Goal: Task Accomplishment & Management: Complete application form

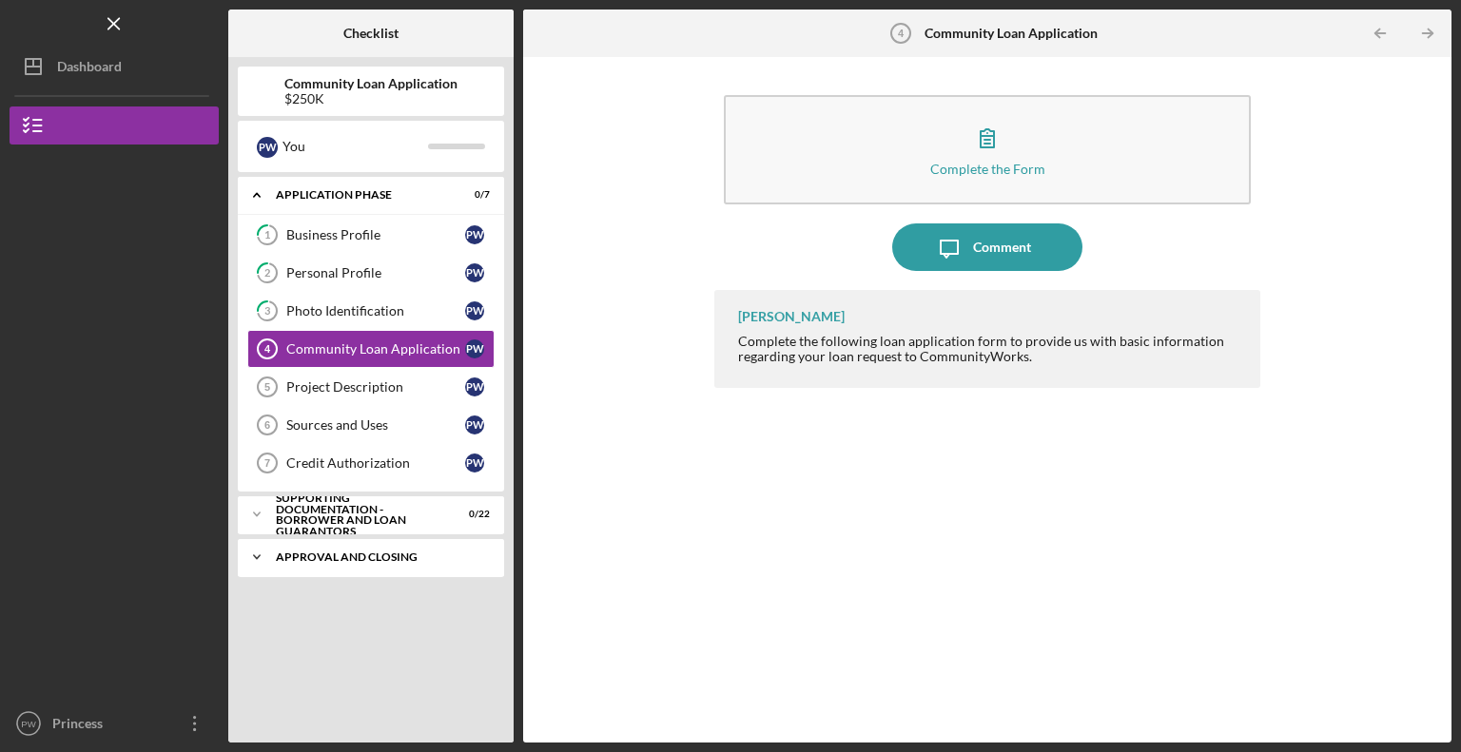
click at [259, 558] on icon "Icon/Expander" at bounding box center [257, 557] width 38 height 38
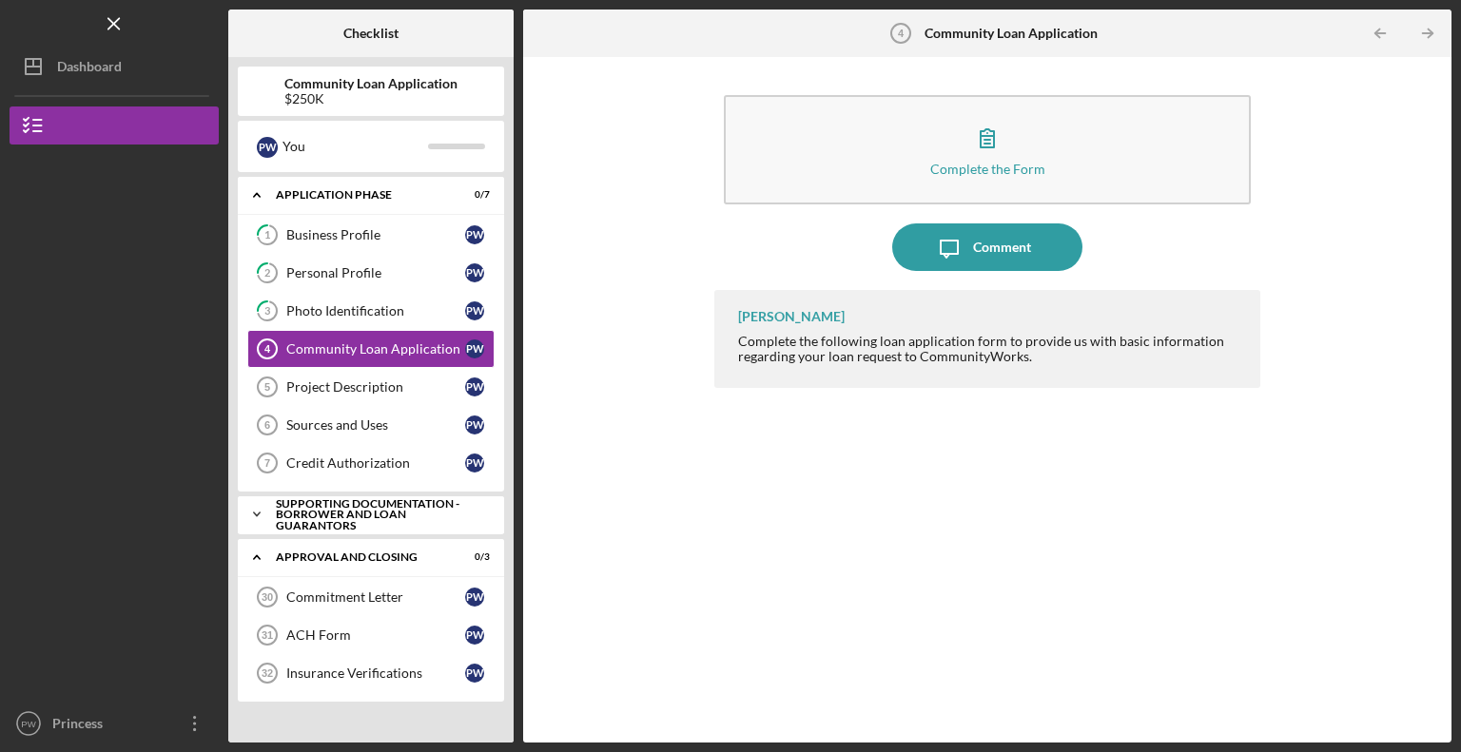
click at [248, 509] on icon "Icon/Expander" at bounding box center [257, 515] width 38 height 38
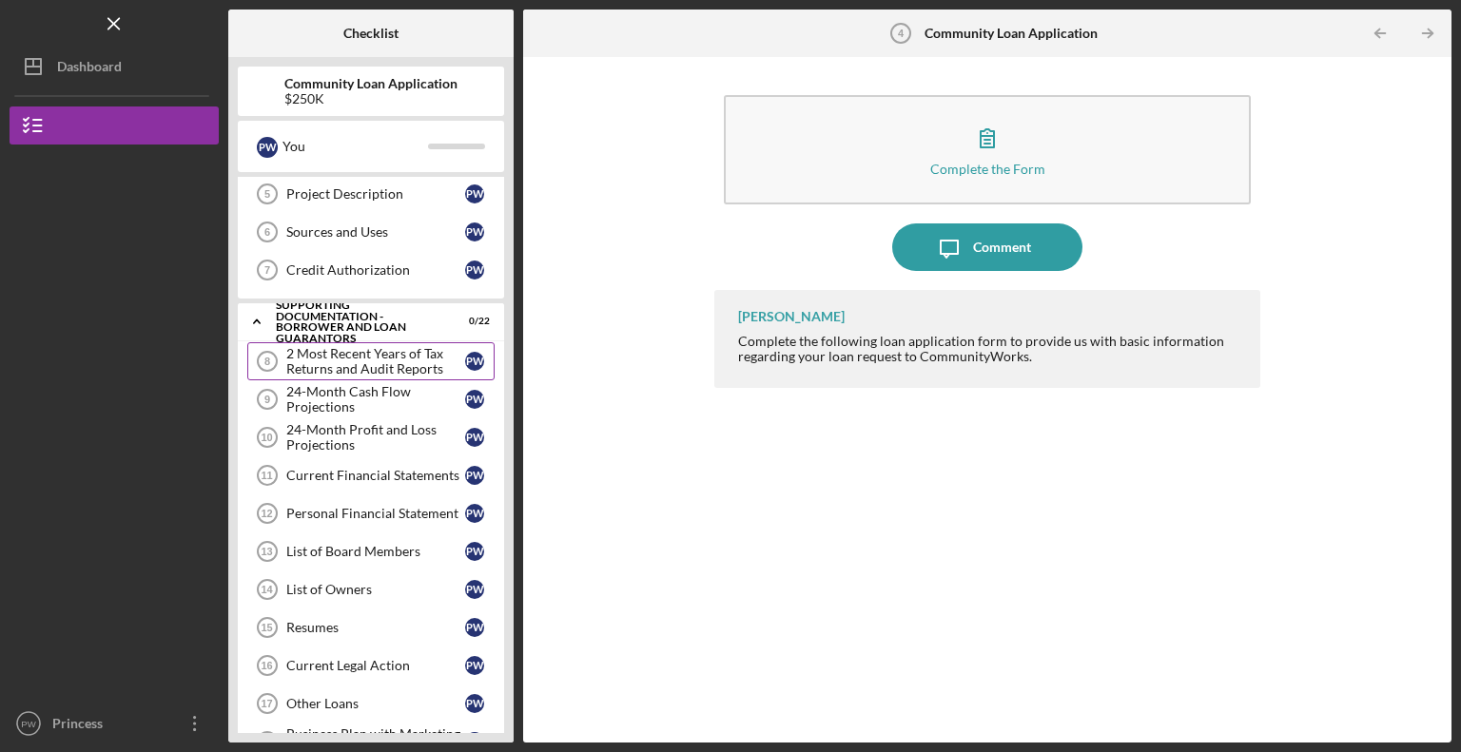
scroll to position [219, 0]
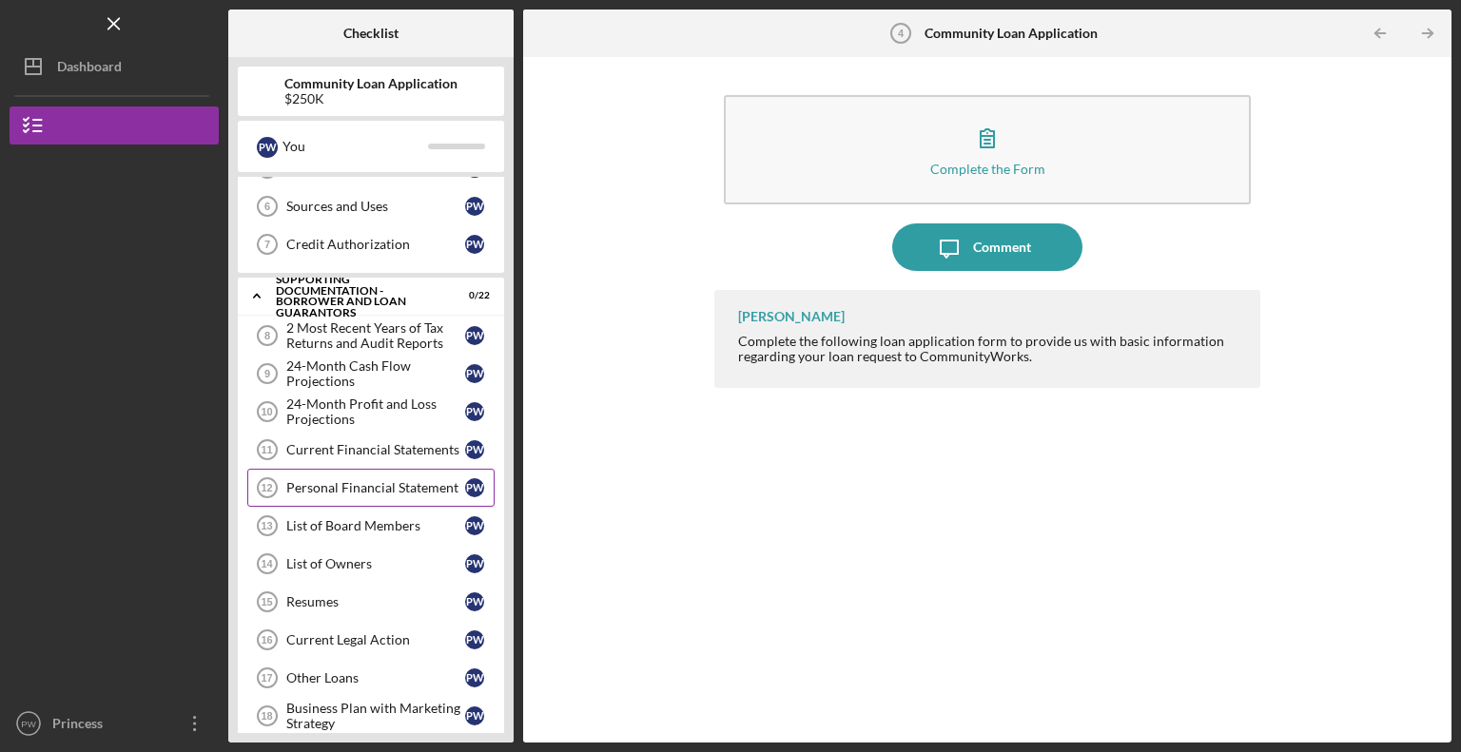
click at [376, 494] on link "Personal Financial Statement 12 Personal Financial Statement P W" at bounding box center [370, 488] width 247 height 38
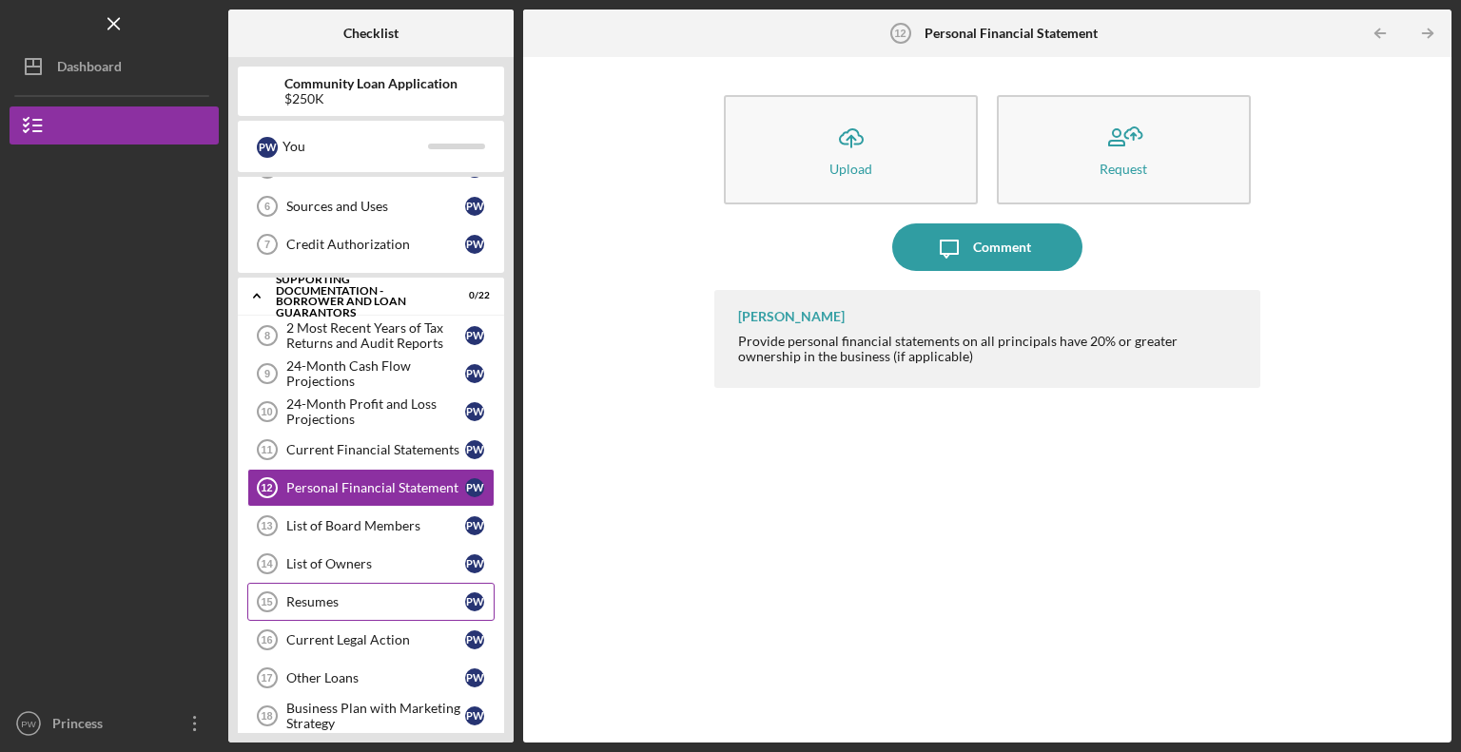
click at [362, 596] on div "Resumes" at bounding box center [375, 602] width 179 height 15
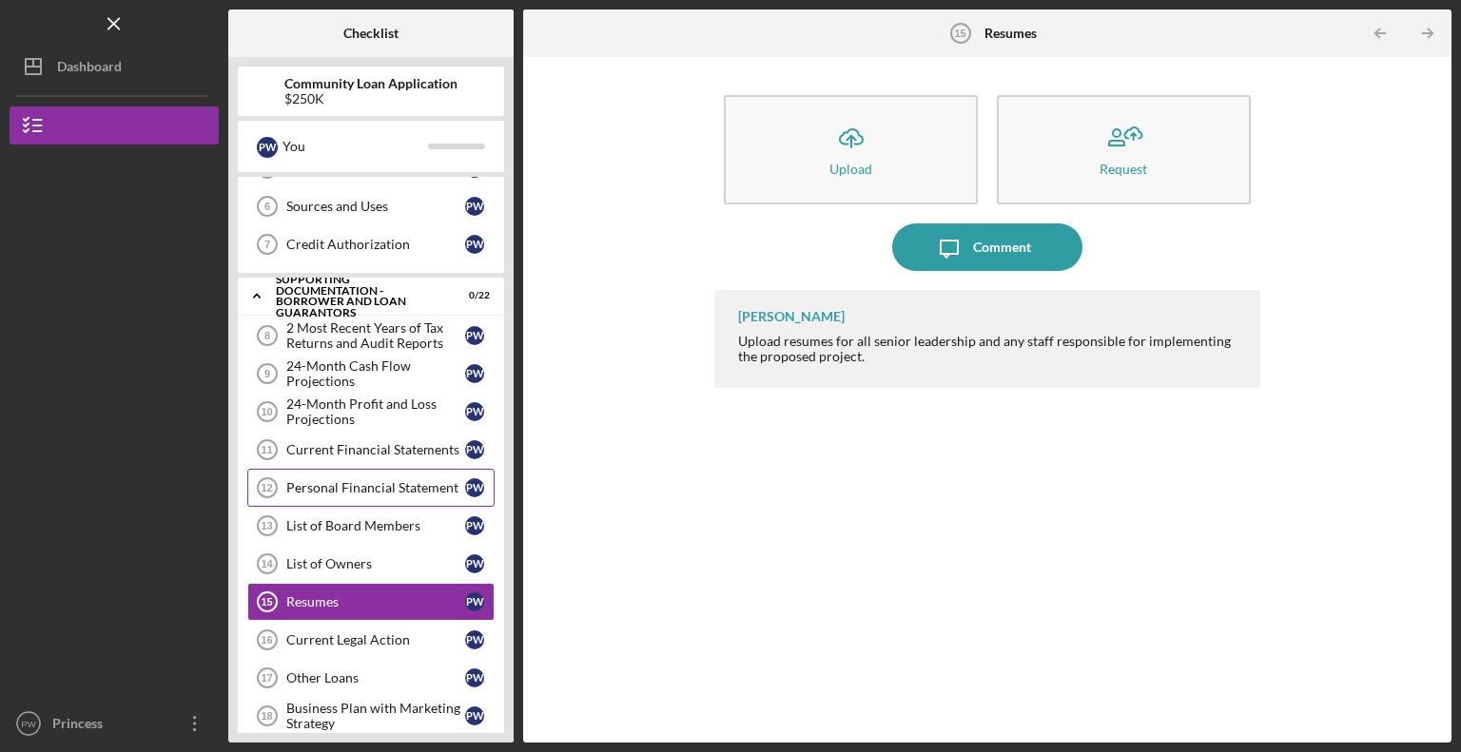
click at [371, 482] on div "Personal Financial Statement" at bounding box center [375, 487] width 179 height 15
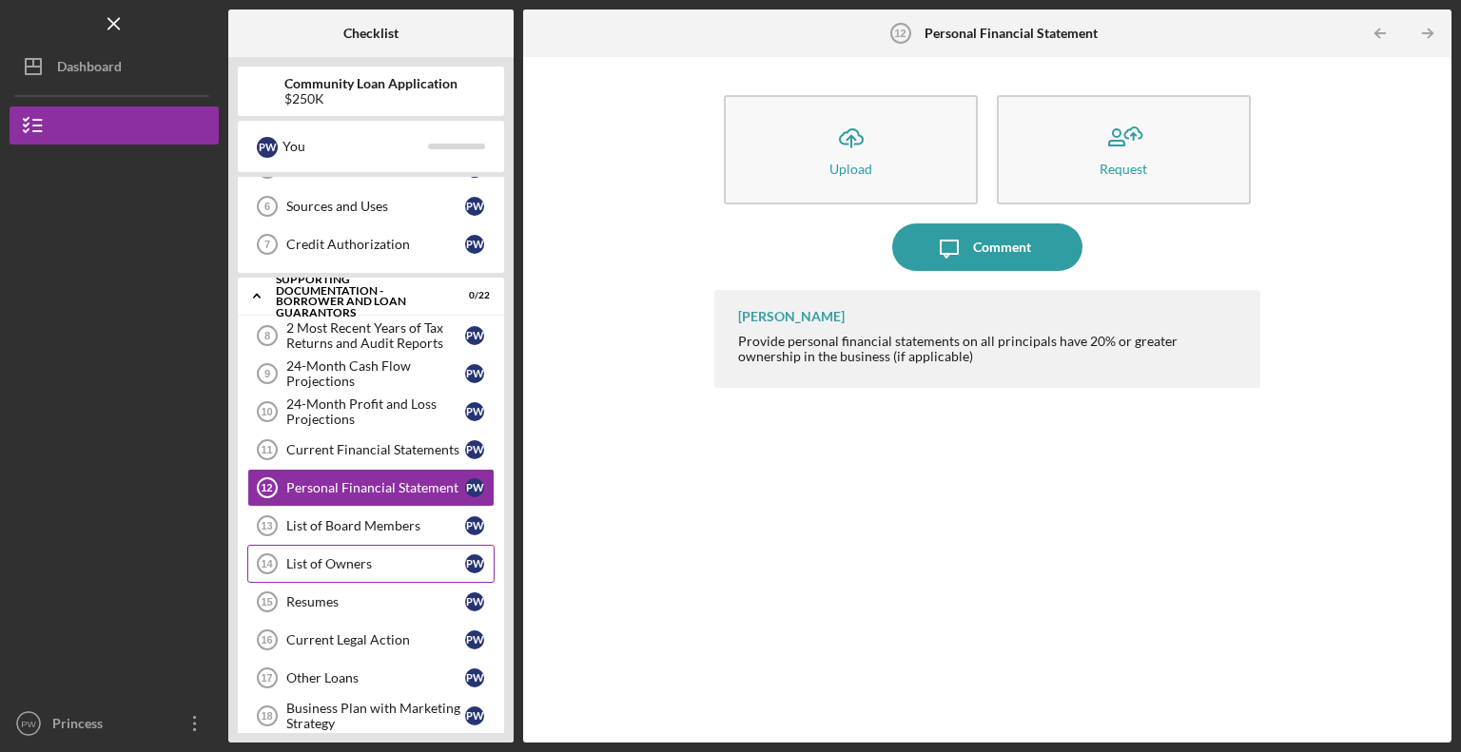
click at [342, 556] on div "List of Owners" at bounding box center [375, 563] width 179 height 15
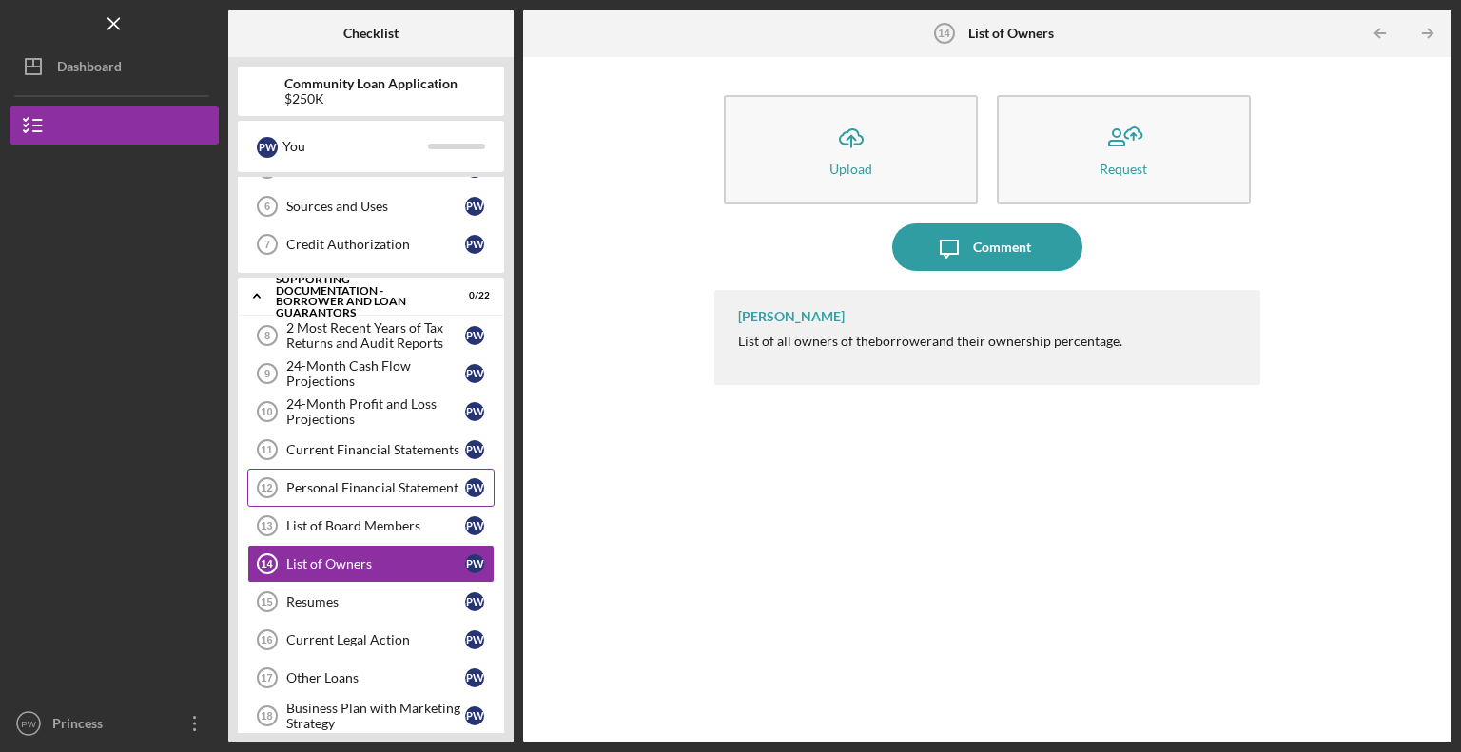
click at [392, 490] on div "Personal Financial Statement" at bounding box center [375, 487] width 179 height 15
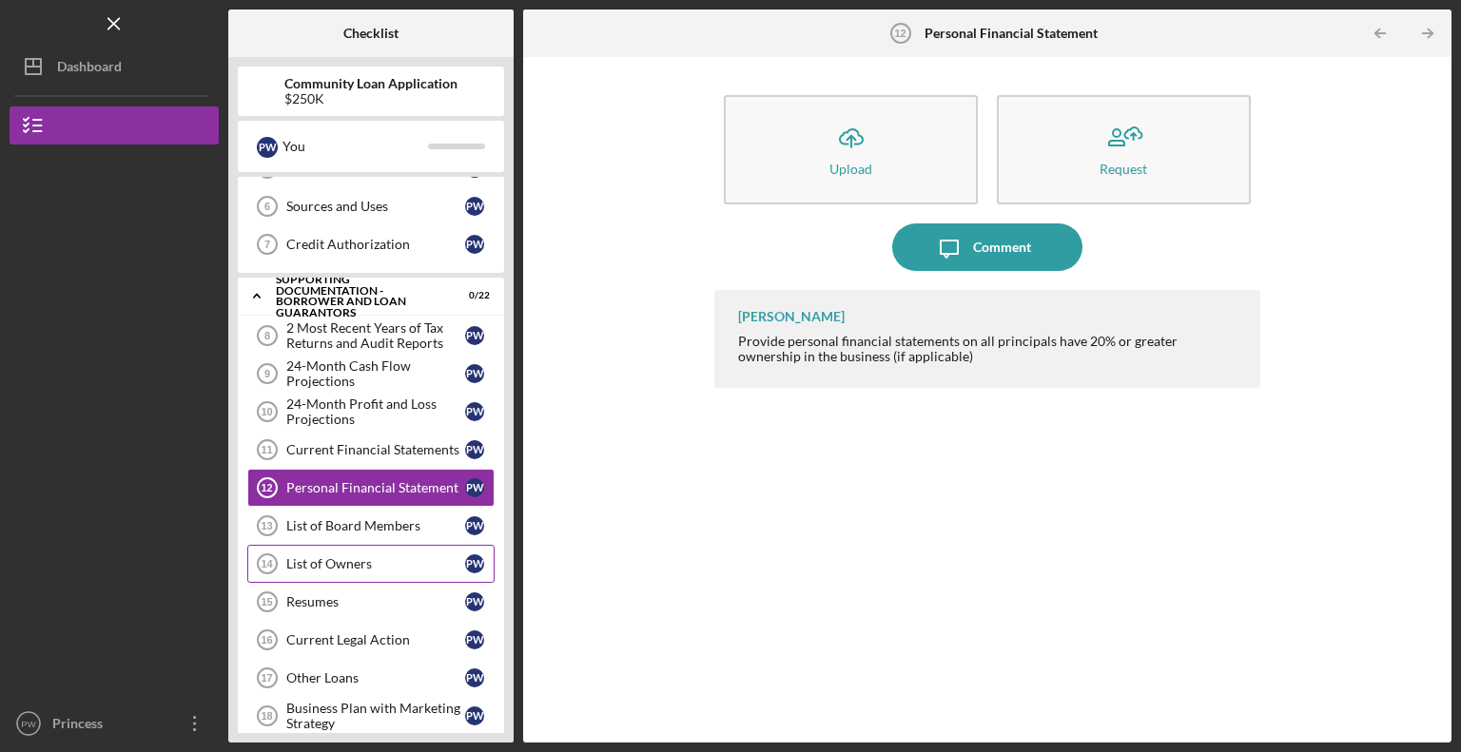
click at [379, 556] on div "List of Owners" at bounding box center [375, 563] width 179 height 15
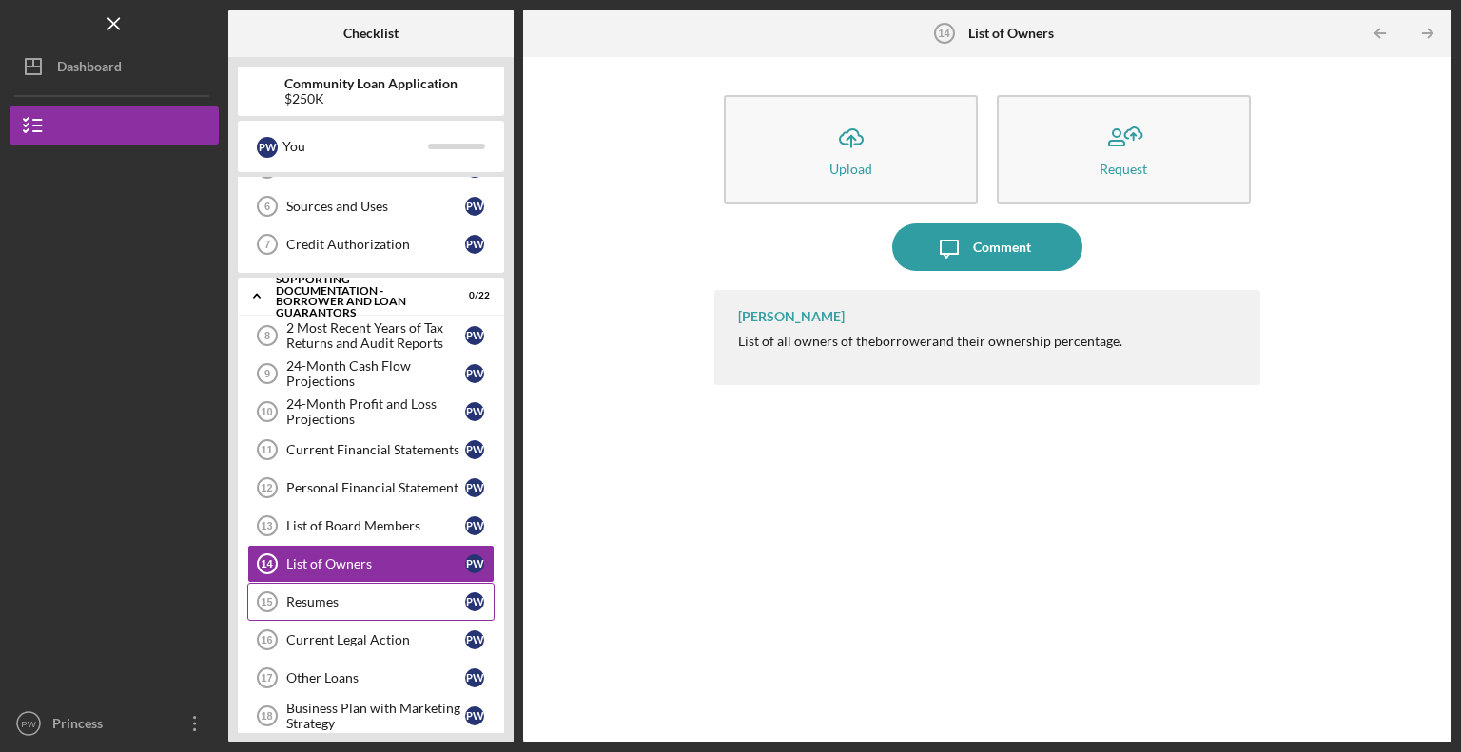
click at [341, 596] on div "Resumes" at bounding box center [375, 602] width 179 height 15
